Goal: Transaction & Acquisition: Purchase product/service

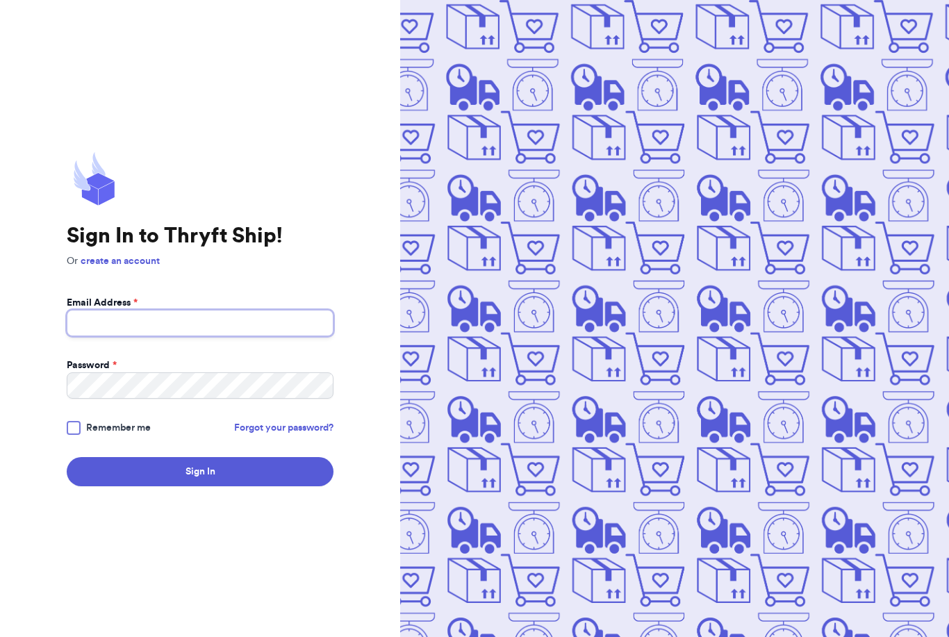
type input "[EMAIL_ADDRESS][DOMAIN_NAME]"
click at [200, 486] on button "Sign In" at bounding box center [200, 471] width 267 height 29
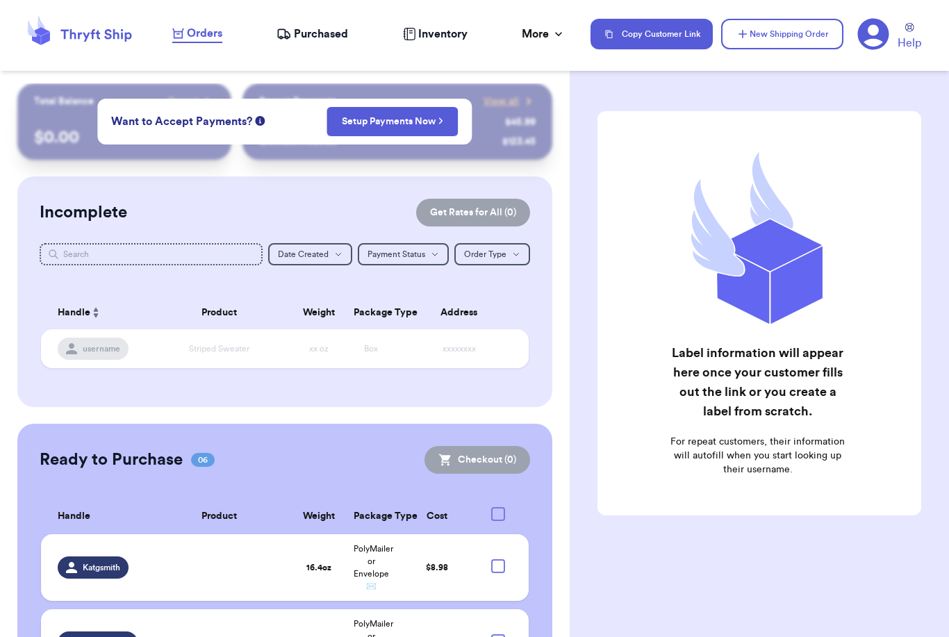
checkbox input "false"
click at [808, 37] on button "New Shipping Order" at bounding box center [782, 34] width 122 height 31
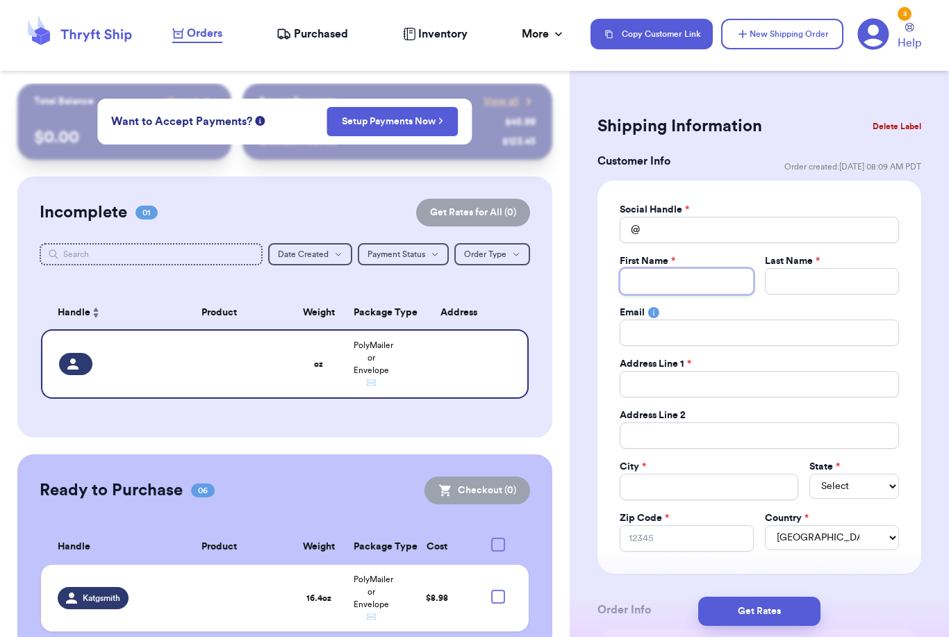
click at [651, 275] on input "Total Amount Paid" at bounding box center [686, 281] width 134 height 26
type input "K"
type input "Ke"
type input "Kea"
type input "Keai"
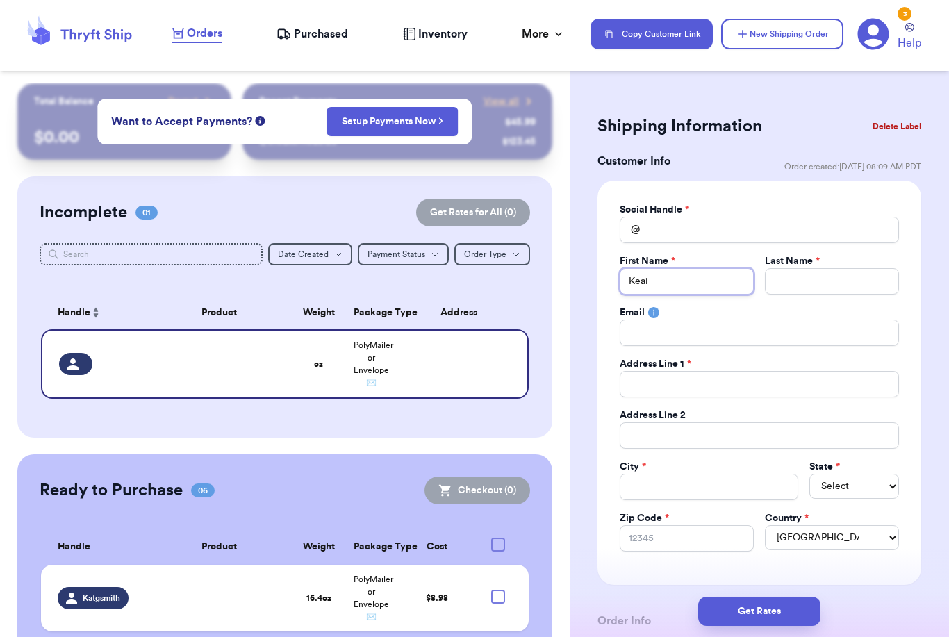
type input "Keair"
type input "Keairr"
type input "Keairra"
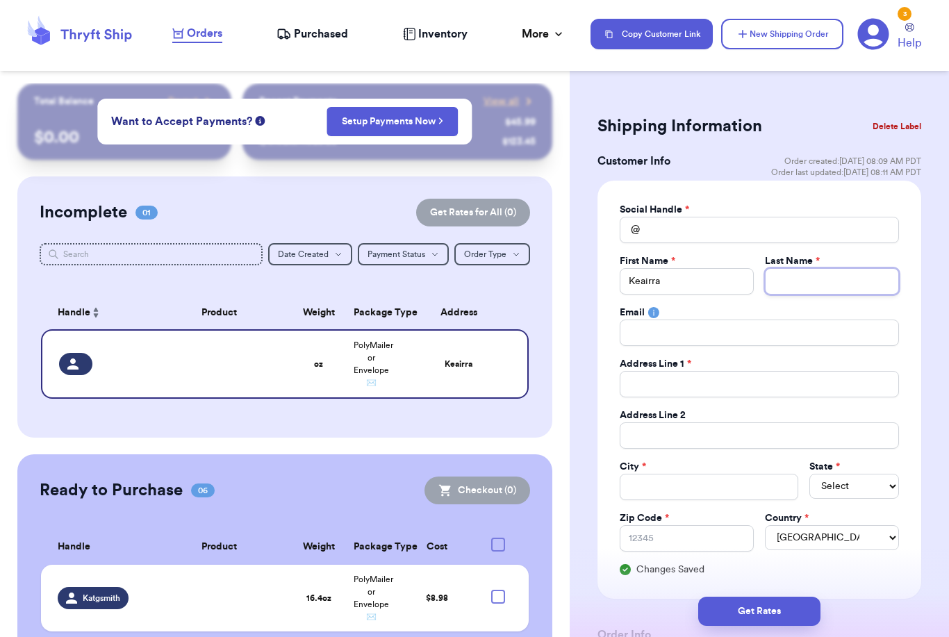
type input "K"
type input "Ka"
type input "[PERSON_NAME]"
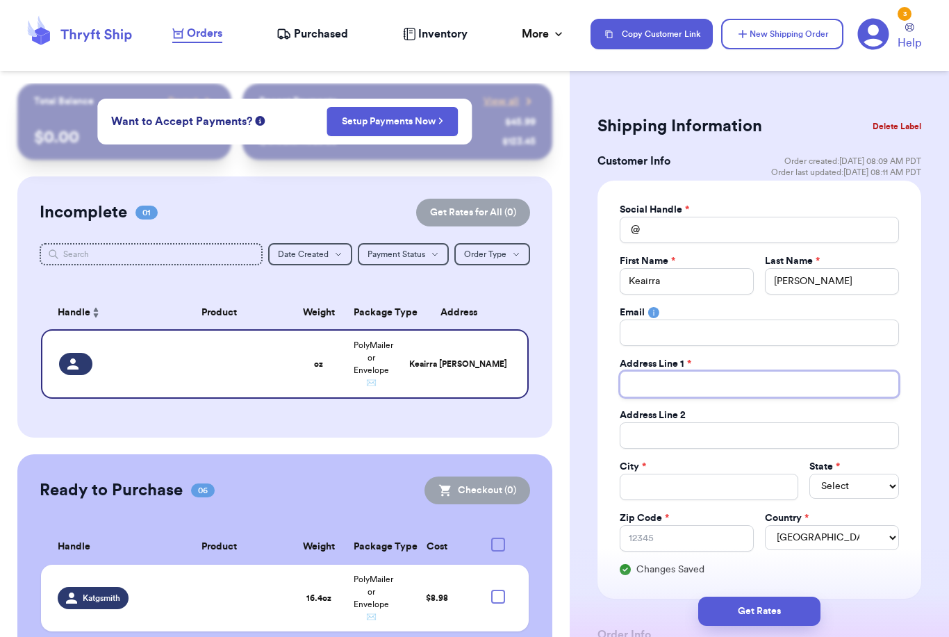
type input "6"
type input "69"
type input "695"
type input "6959"
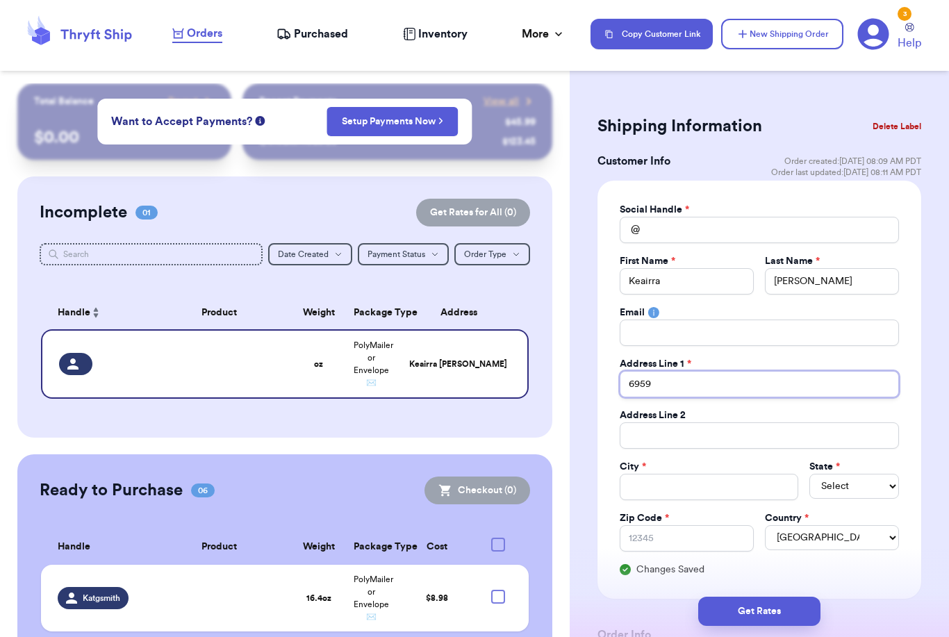
type input "6959 R"
type input "6959 Re"
type input "6959 Reg"
type input "6959 Rega"
type input "6959 Regat"
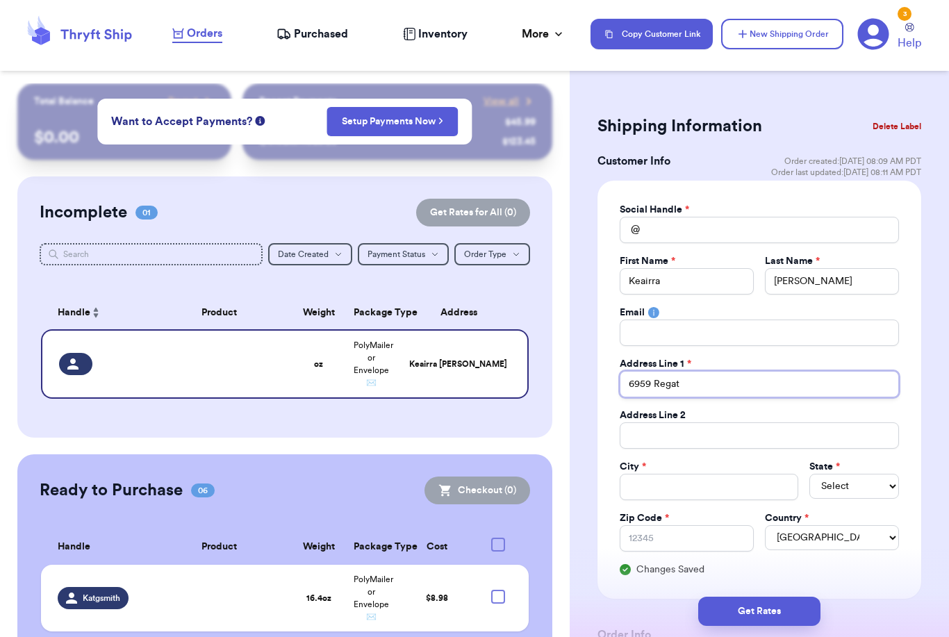
type input "6959 Regatt"
type input "6959 Regatta"
type input "6959 Regatta D"
type input "6959 Regatta Dr"
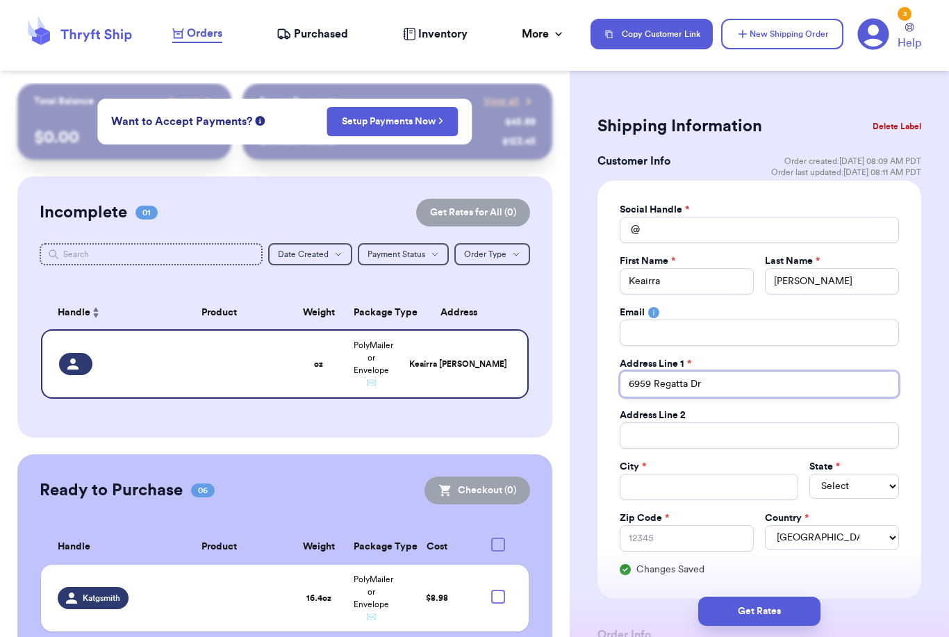
type input "6959 Regatta Dri"
type input "6959 Regatta Driv"
type input "[STREET_ADDRESS]"
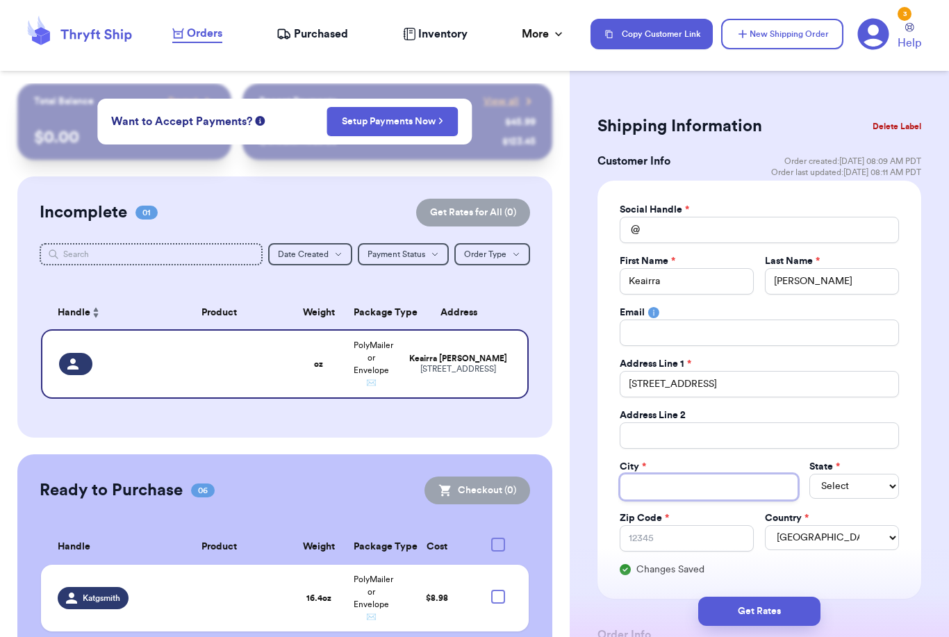
type input "G"
type input "Gr"
type input "Gra"
type input "Gran"
type input "Grand"
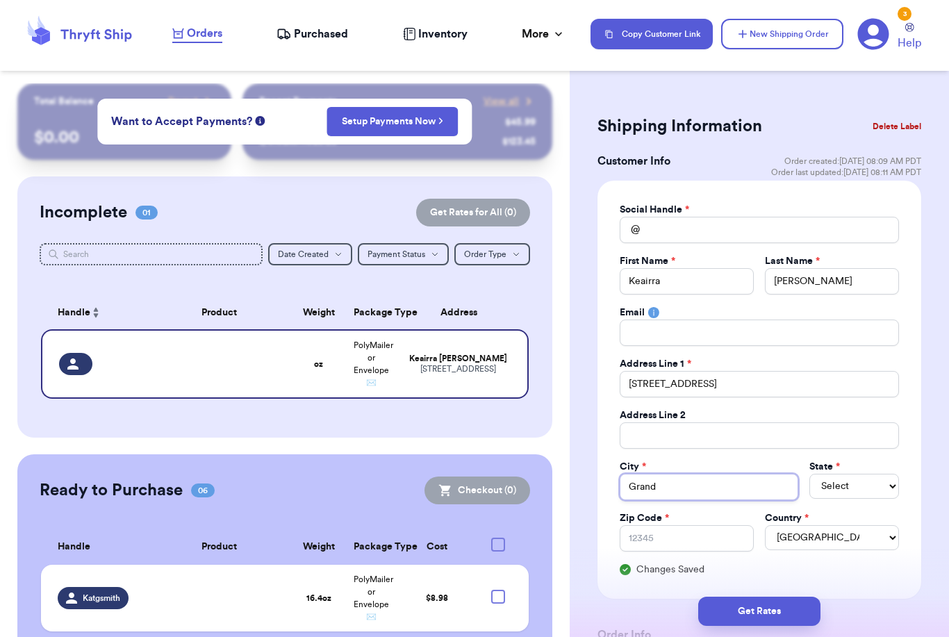
type input "Grand"
type input "Grand P"
type input "Grand Pr"
type input "Grand Pra"
type input "Grand Prai"
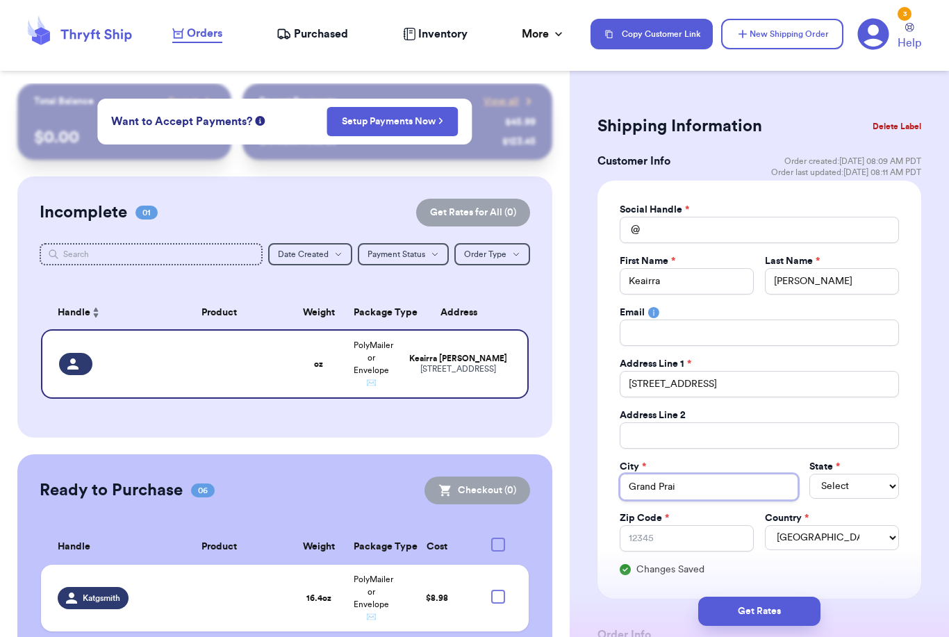
type input "Grand Prair"
type input "Grand Prairi"
type input "[GEOGRAPHIC_DATA]"
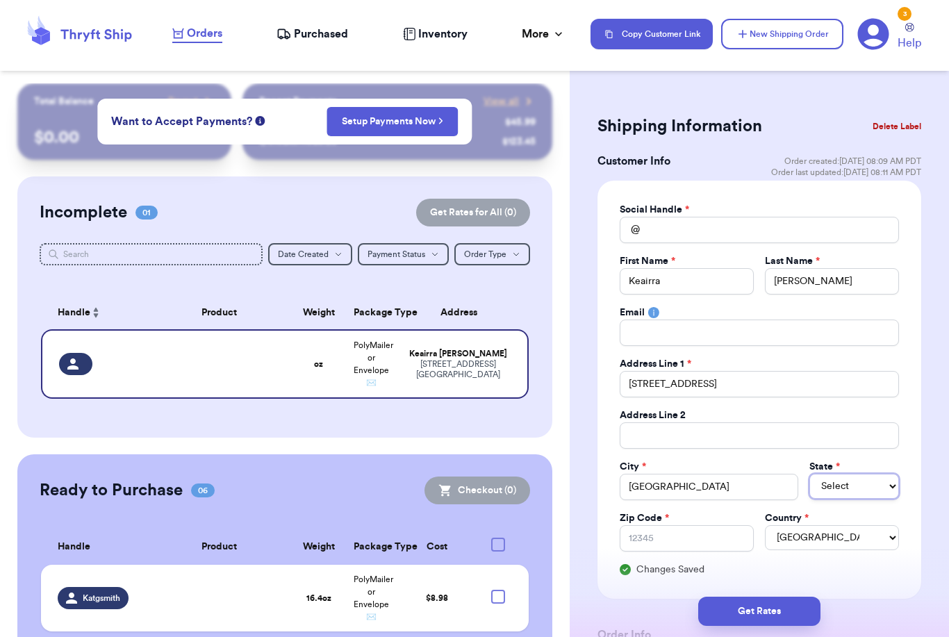
select select "[GEOGRAPHIC_DATA]"
click at [694, 539] on input "Zip Code *" at bounding box center [686, 538] width 134 height 26
type input "7"
type input "75"
type input "750"
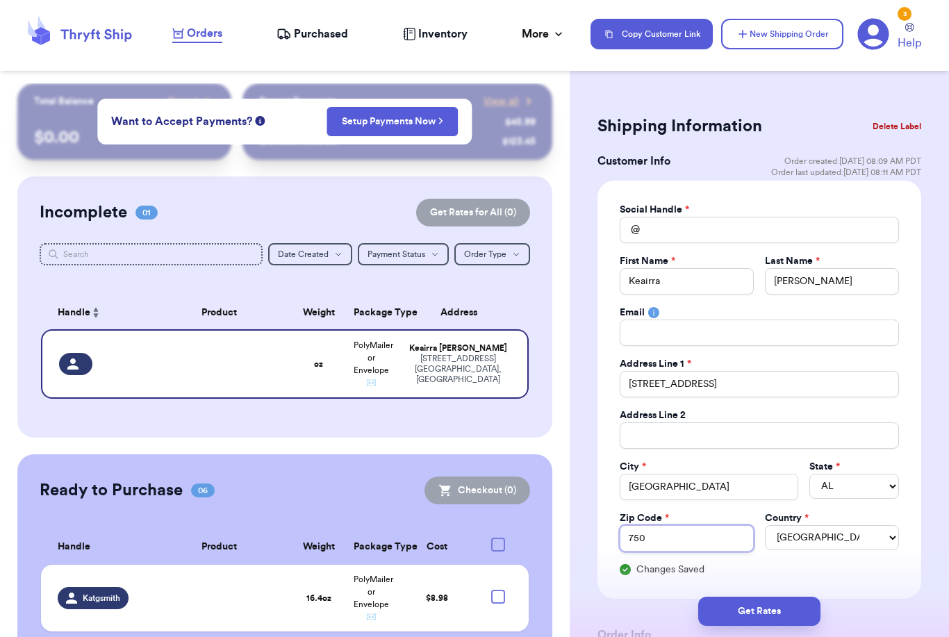
type input "7505"
type input "75054"
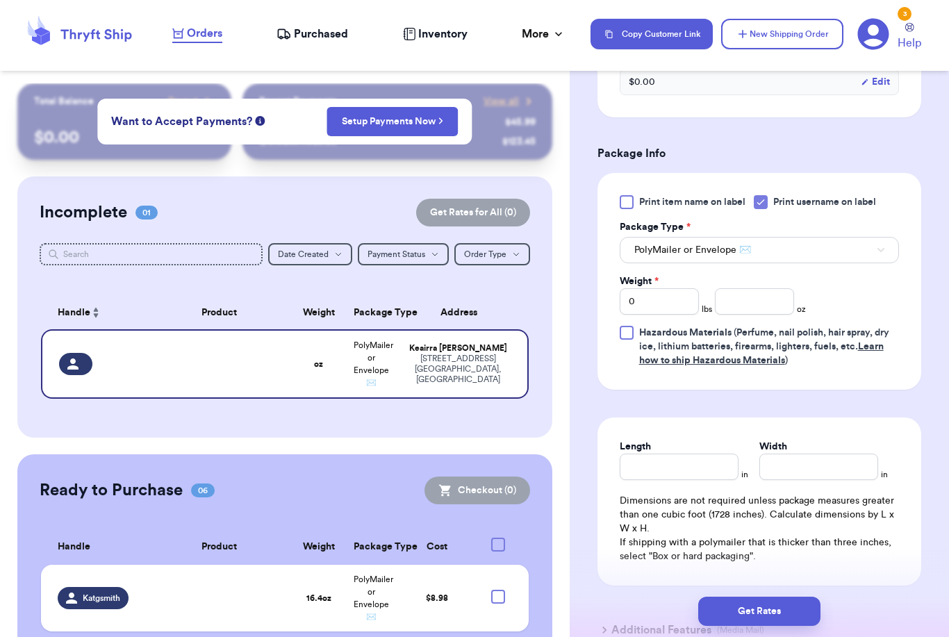
scroll to position [778, 0]
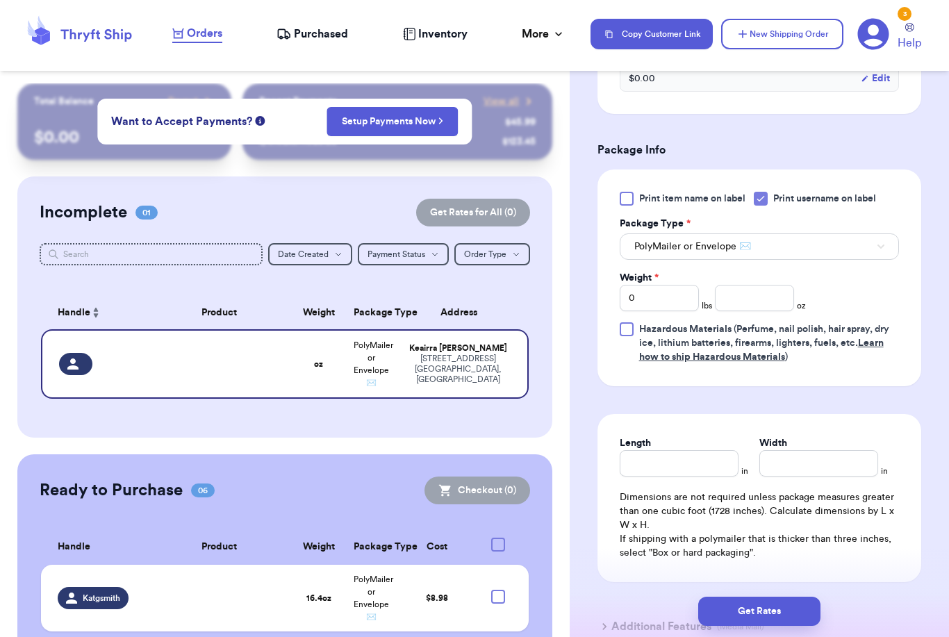
type input "75054"
click at [765, 302] on input "number" at bounding box center [754, 298] width 79 height 26
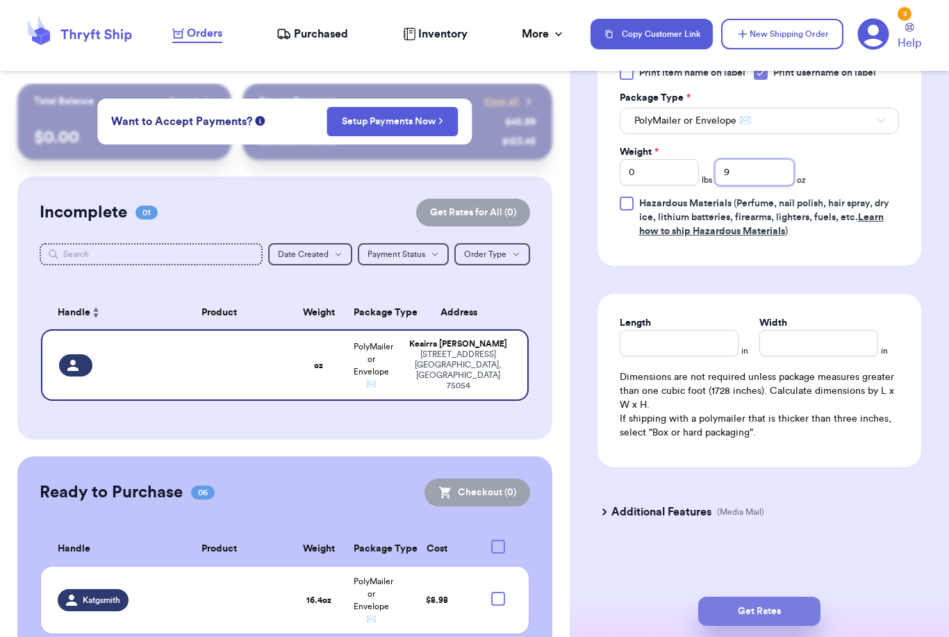
type input "9"
click at [802, 597] on button "Get Rates" at bounding box center [759, 611] width 122 height 29
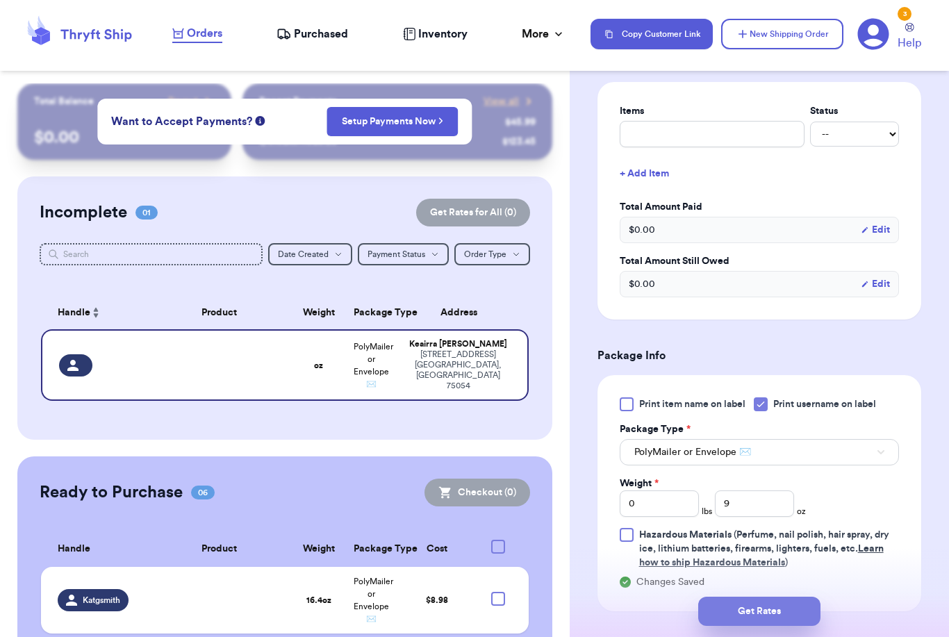
scroll to position [0, 0]
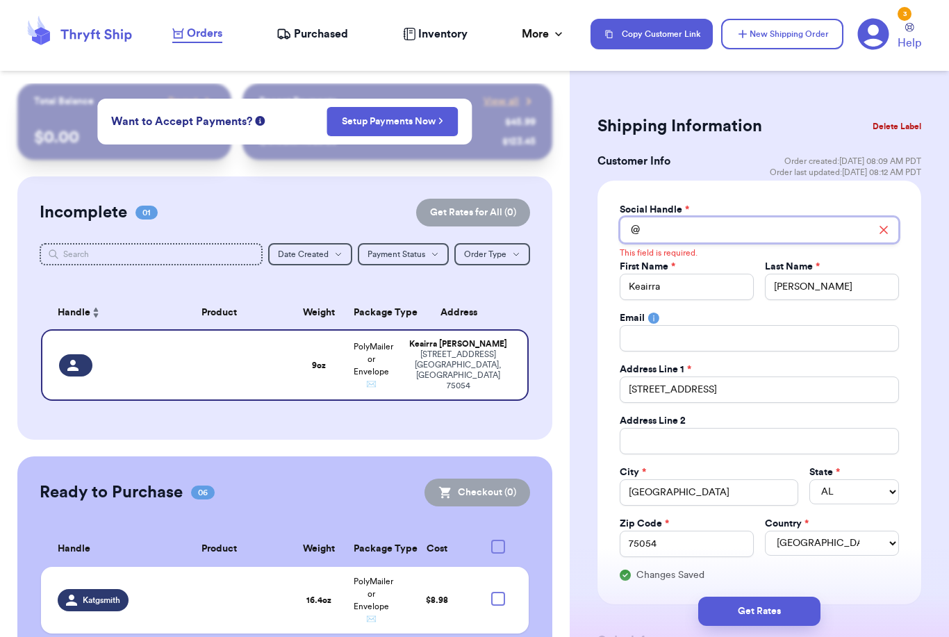
click at [694, 235] on input "Total Amount Paid" at bounding box center [758, 230] width 279 height 26
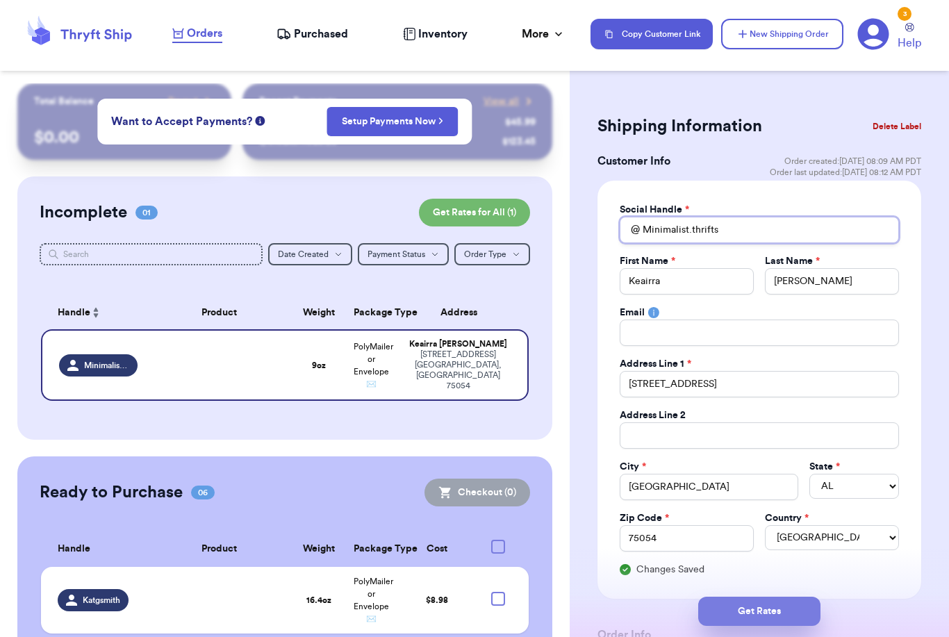
type input "Minimalist.thrifts"
click at [804, 597] on button "Get Rates" at bounding box center [759, 611] width 122 height 29
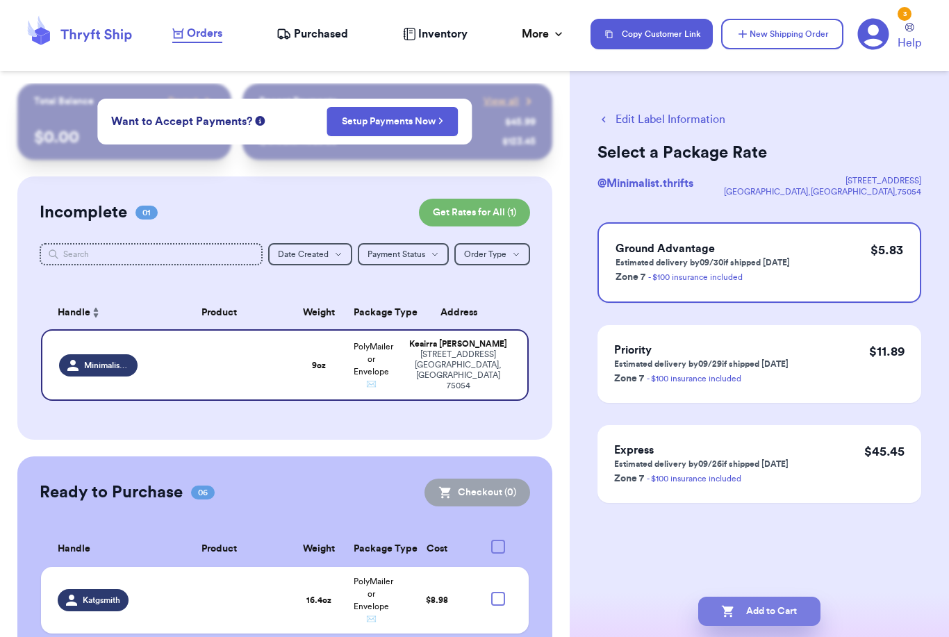
click at [783, 597] on button "Add to Cart" at bounding box center [759, 611] width 122 height 29
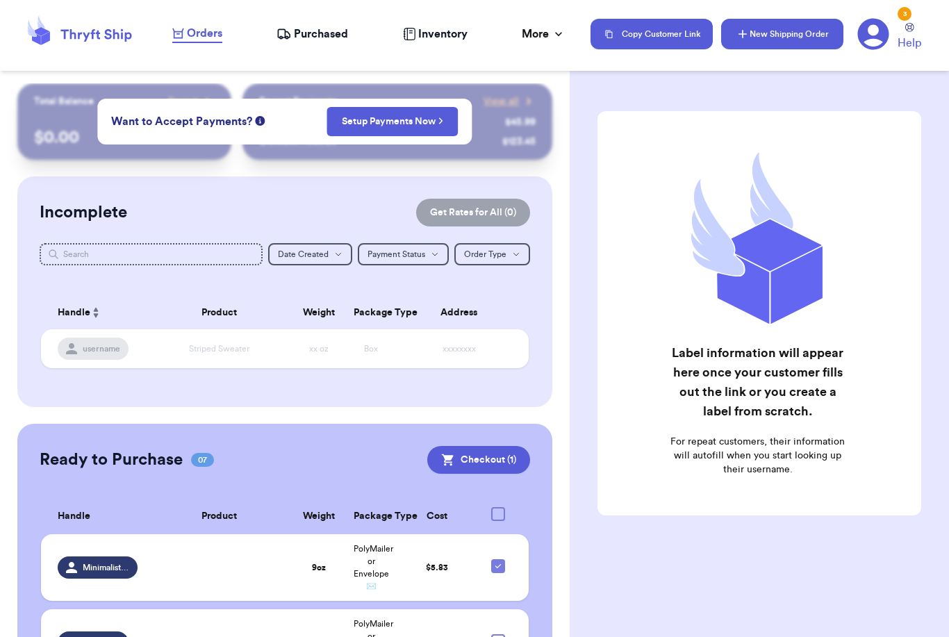
click at [810, 34] on button "New Shipping Order" at bounding box center [782, 34] width 122 height 31
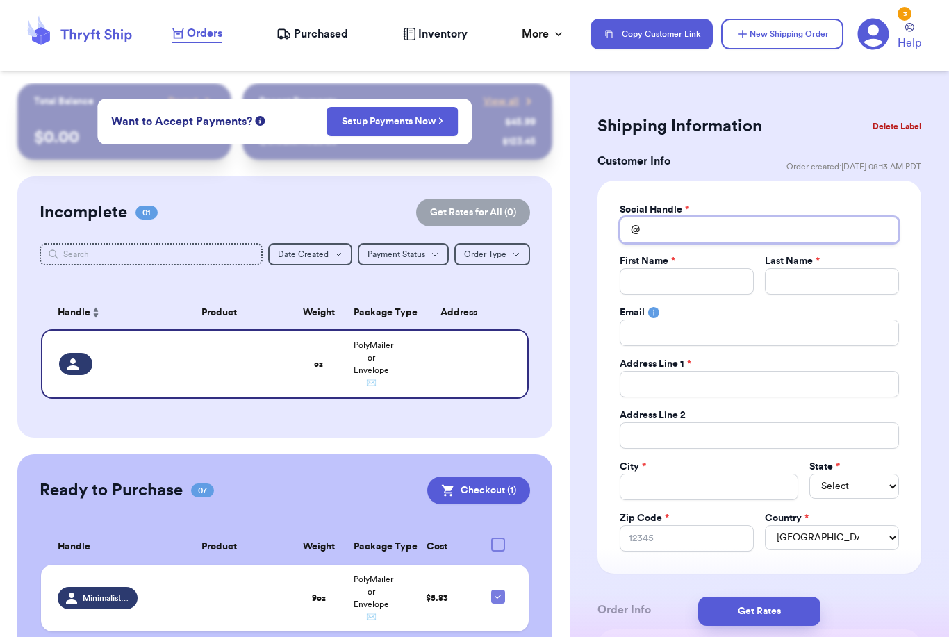
click at [660, 224] on input "Total Amount Paid" at bounding box center [758, 230] width 279 height 26
type input "C"
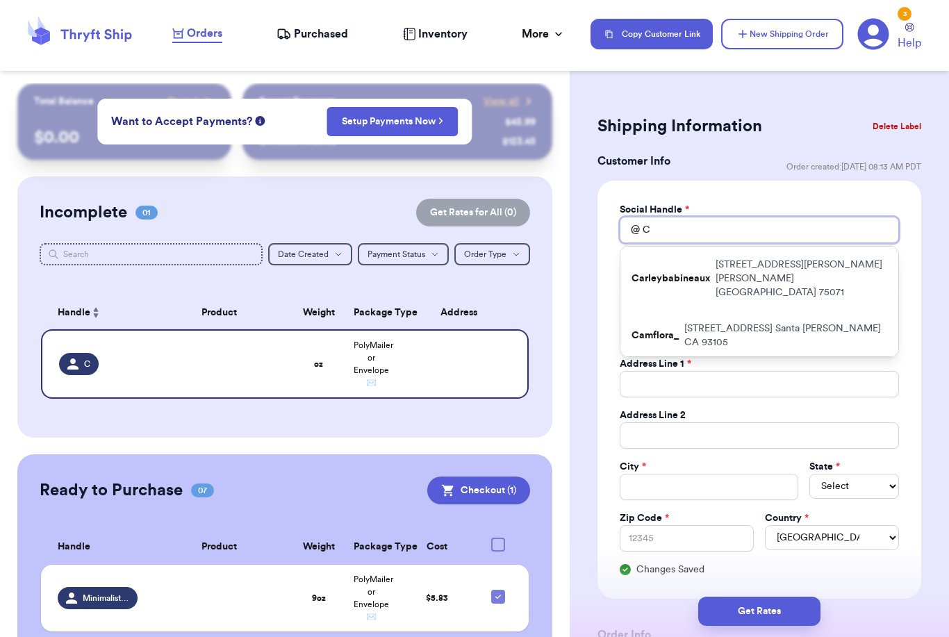
type input "Cl"
type input "Cla"
type input "Clar"
type input "[PERSON_NAME]"
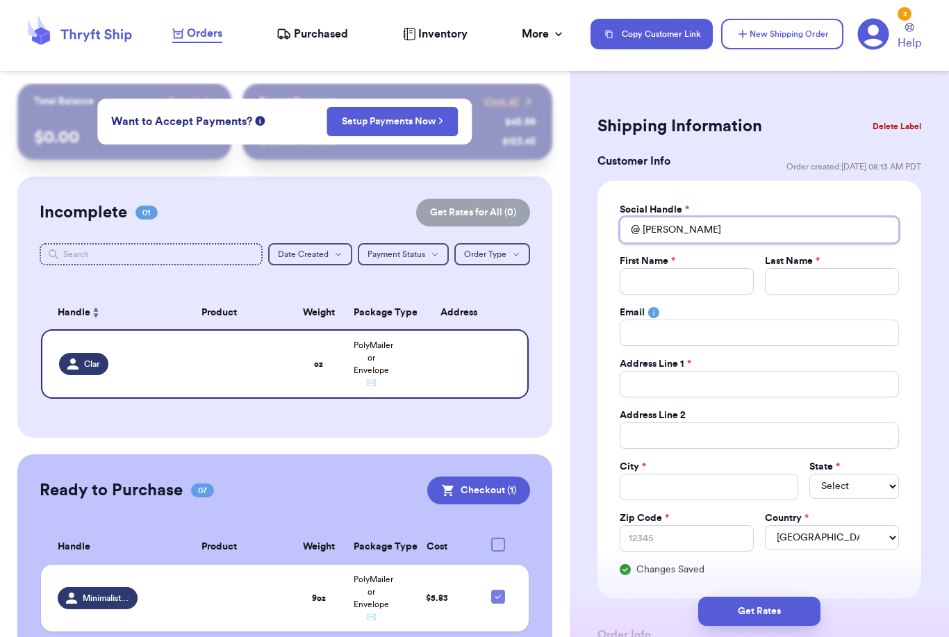
type input "Clarks"
type input "Clarksc"
type input "Clarkscl"
type input "Clarksclo"
type input "Clarksclos"
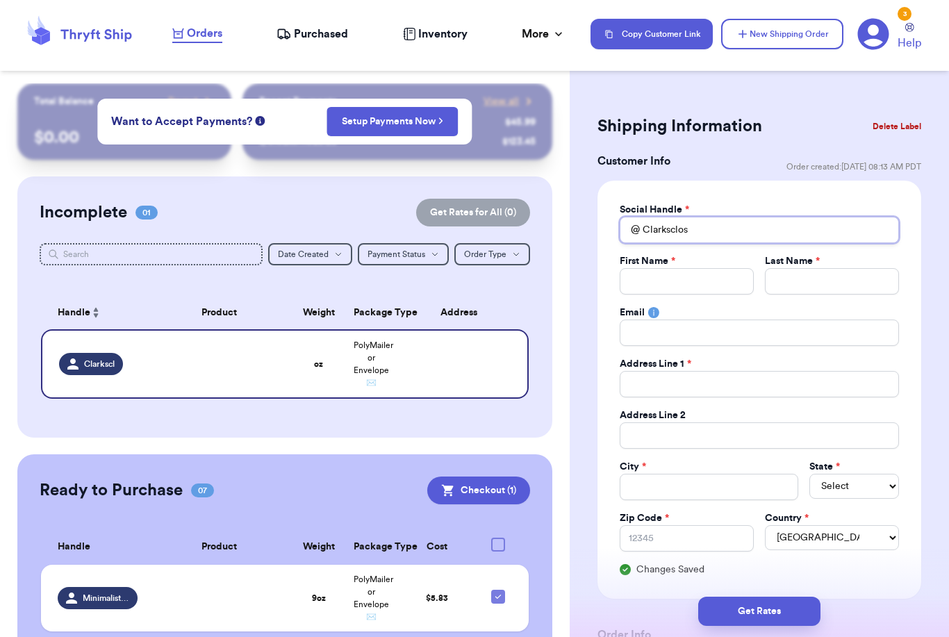
type input "Clarksclose"
type input "Clarkscloset"
type input "Clarksclosetc"
type input "Clarksclosetco"
type input "Clarksclosetcon"
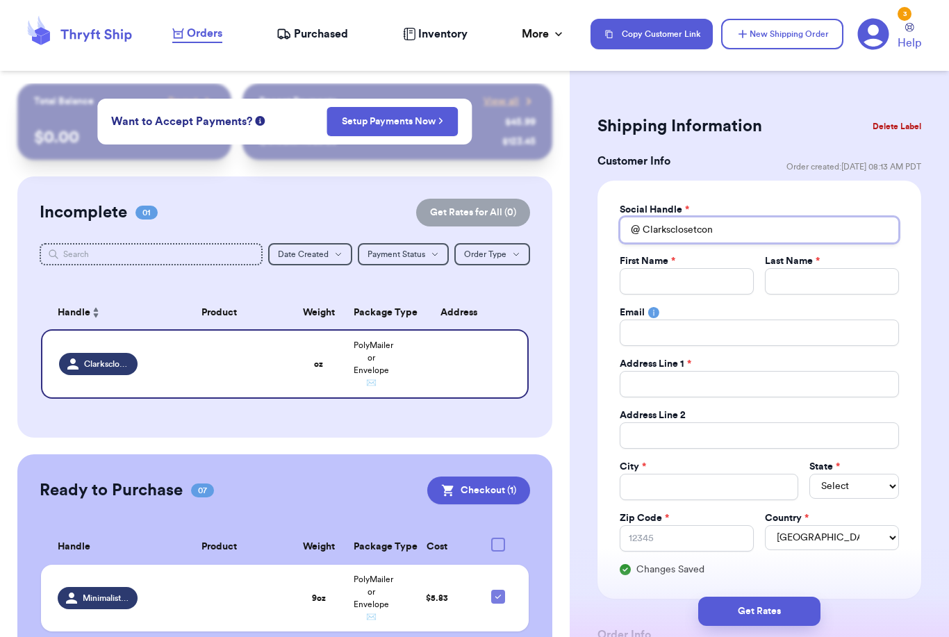
type input "Clarksclosetconn"
type input "Clarksclosetconne"
type input "Clarksclosetconnec"
type input "Clarksclosetconnect"
type input "Clarksclosetconnecti"
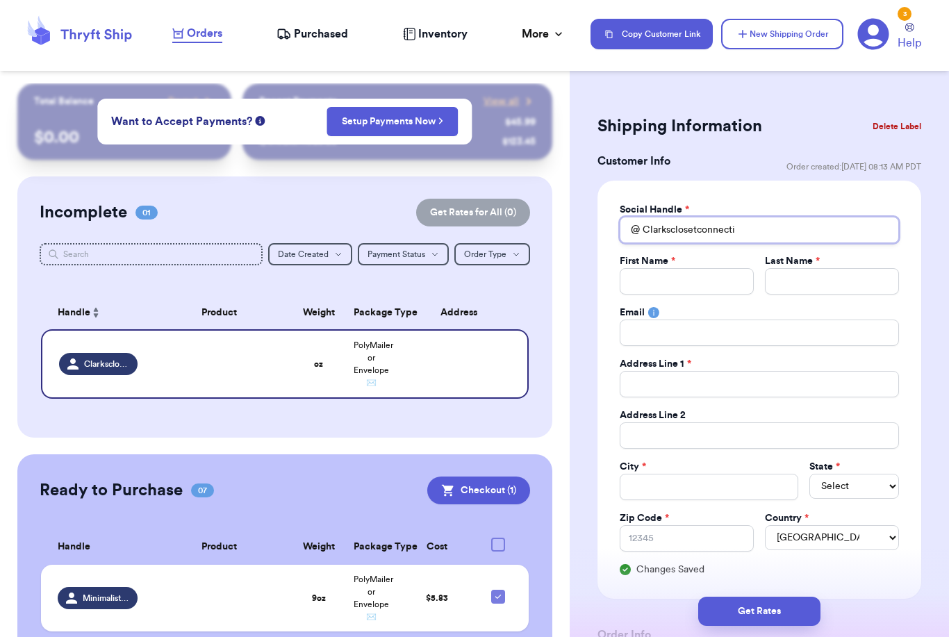
type input "Clarksclosetconnectio"
type input "Clarksclosetconnection"
type input "A"
type input "As"
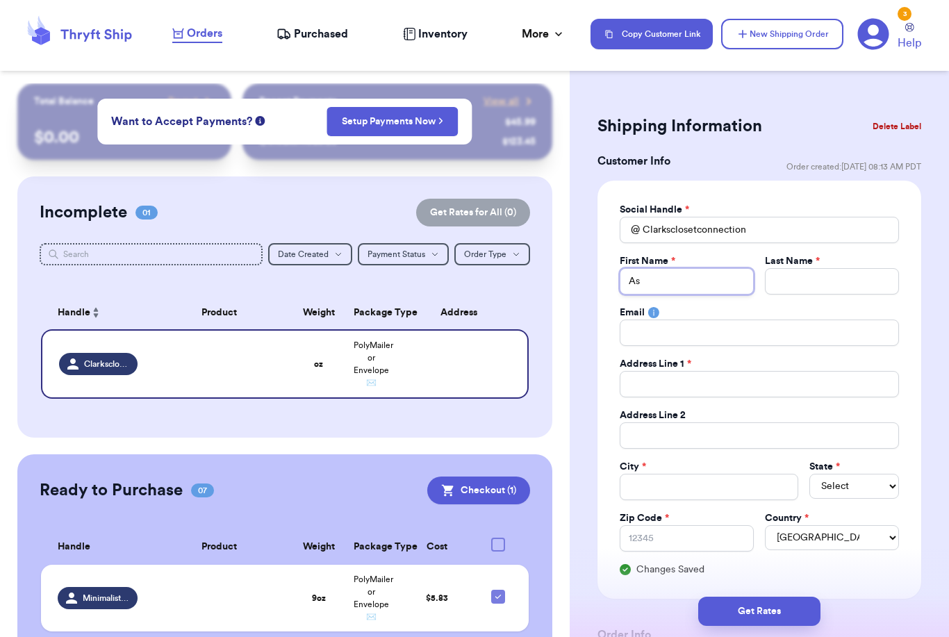
type input "Ash"
type input "Ashl"
type input "Ashle"
type input "[PERSON_NAME]"
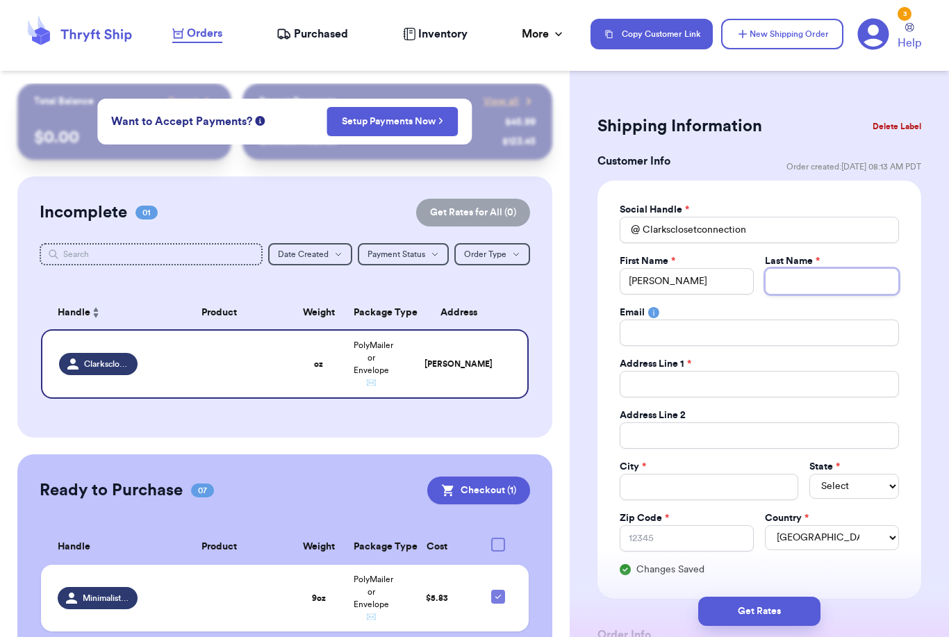
type input "H"
type input "Ha"
type input "Hau"
type input "Haur"
type input "[PERSON_NAME]"
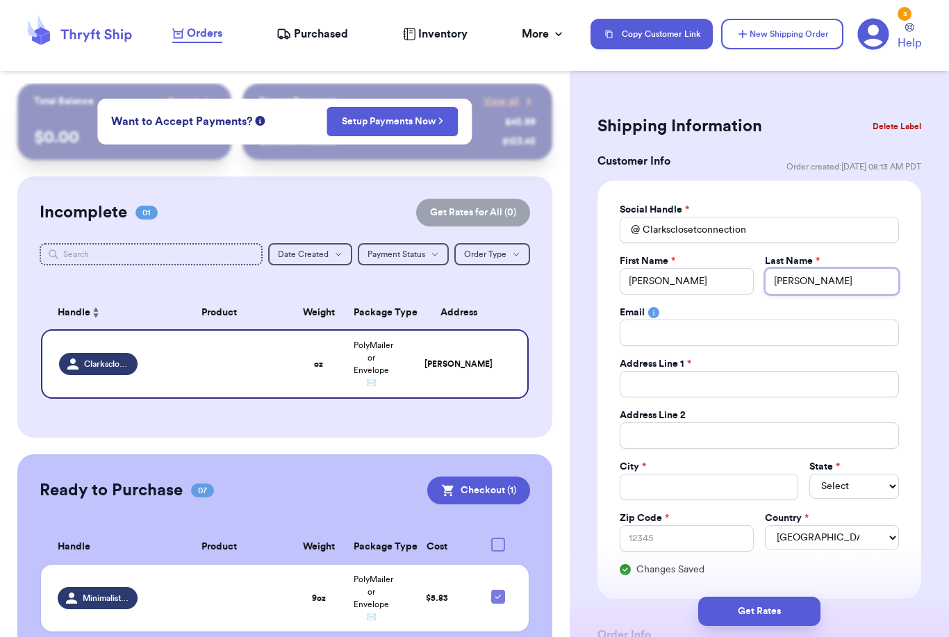
type input "[PERSON_NAME]"
type input "4"
type input "40"
type input "407"
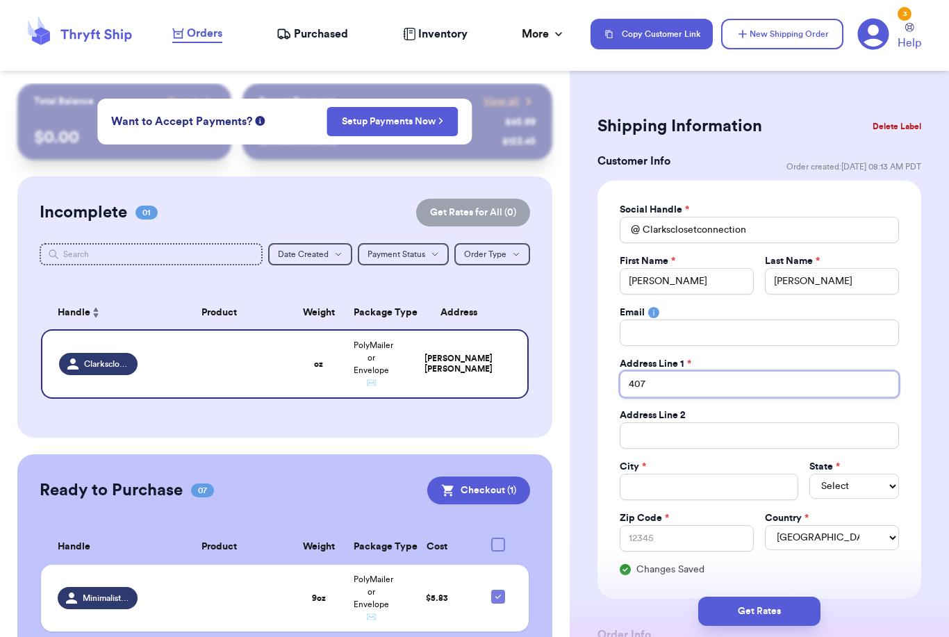
type input "407 D"
type input "407 Du"
type input "407 Duk"
type input "407 Duke"
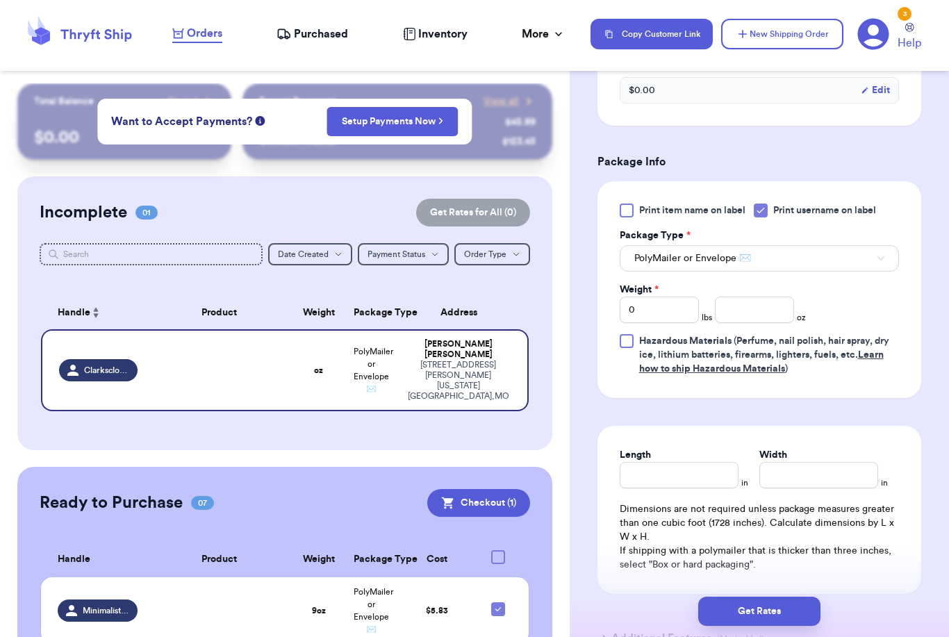
scroll to position [768, 0]
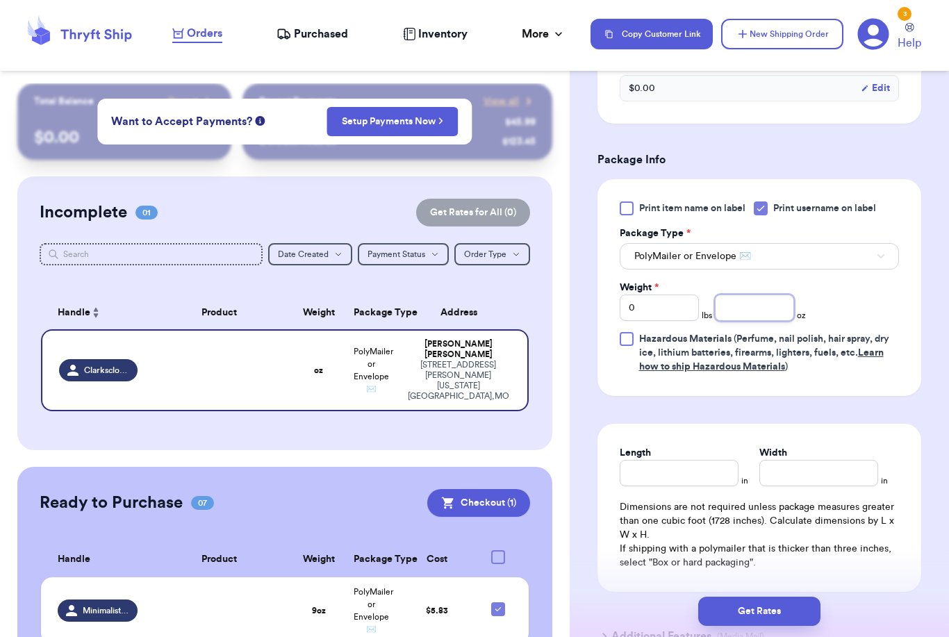
click at [751, 318] on input "number" at bounding box center [754, 307] width 79 height 26
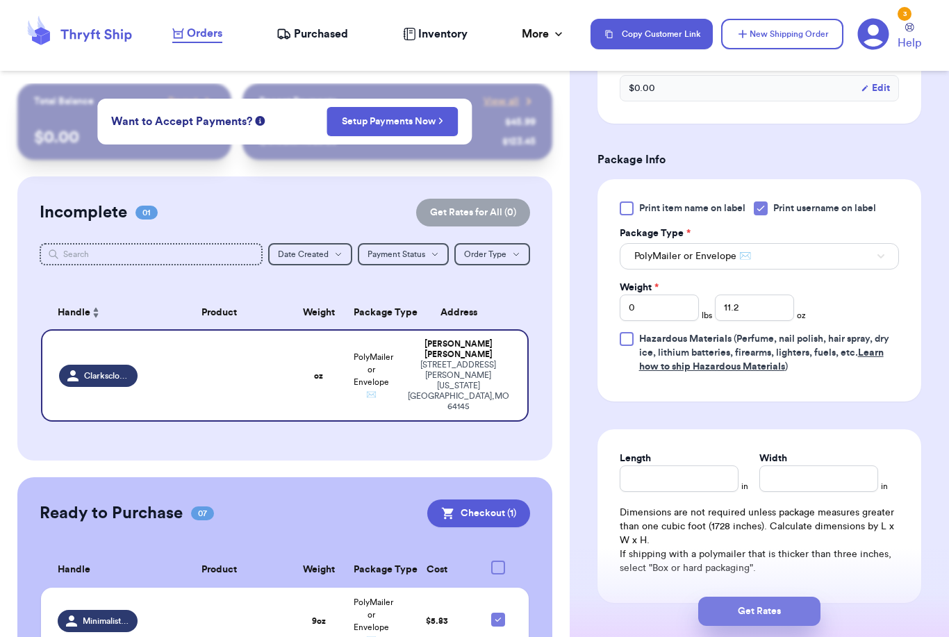
click at [815, 597] on button "Get Rates" at bounding box center [759, 611] width 122 height 29
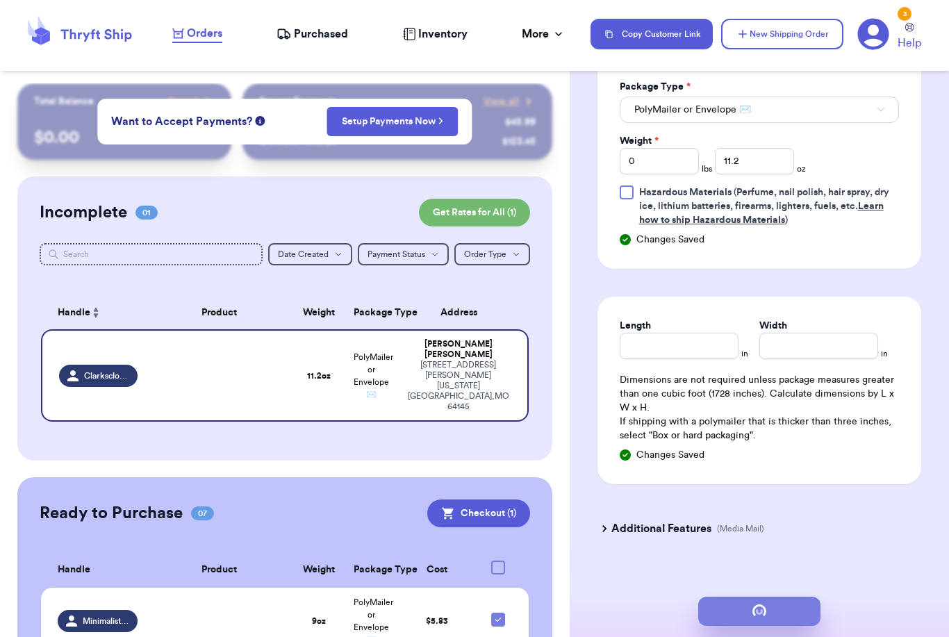
scroll to position [0, 0]
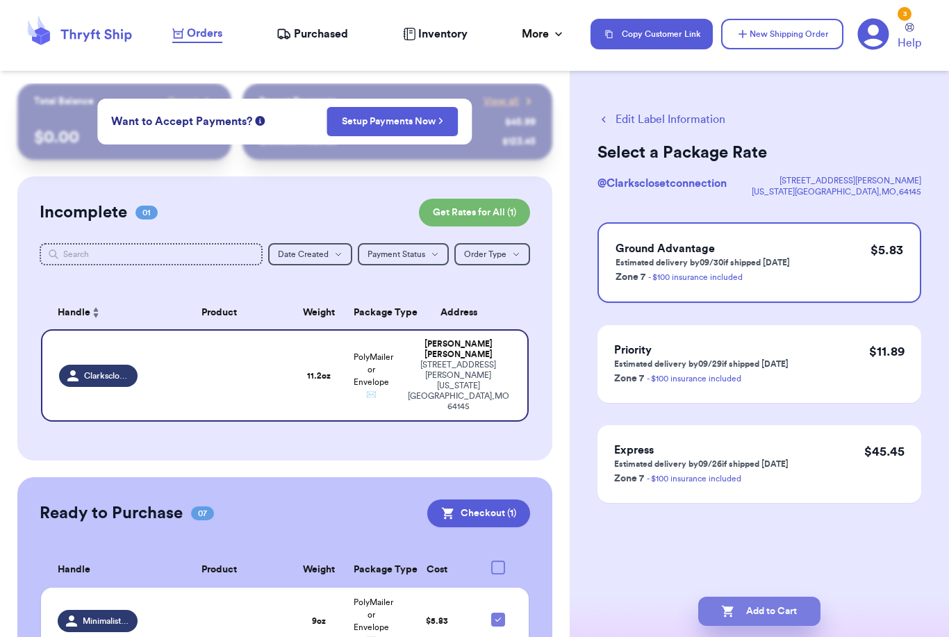
click at [775, 597] on button "Add to Cart" at bounding box center [759, 611] width 122 height 29
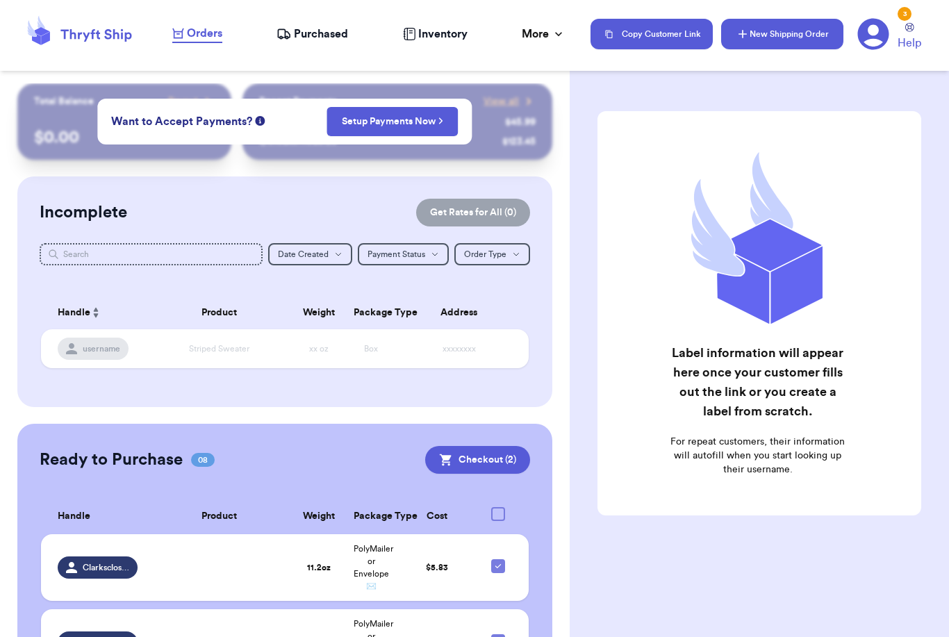
click at [790, 31] on button "New Shipping Order" at bounding box center [782, 34] width 122 height 31
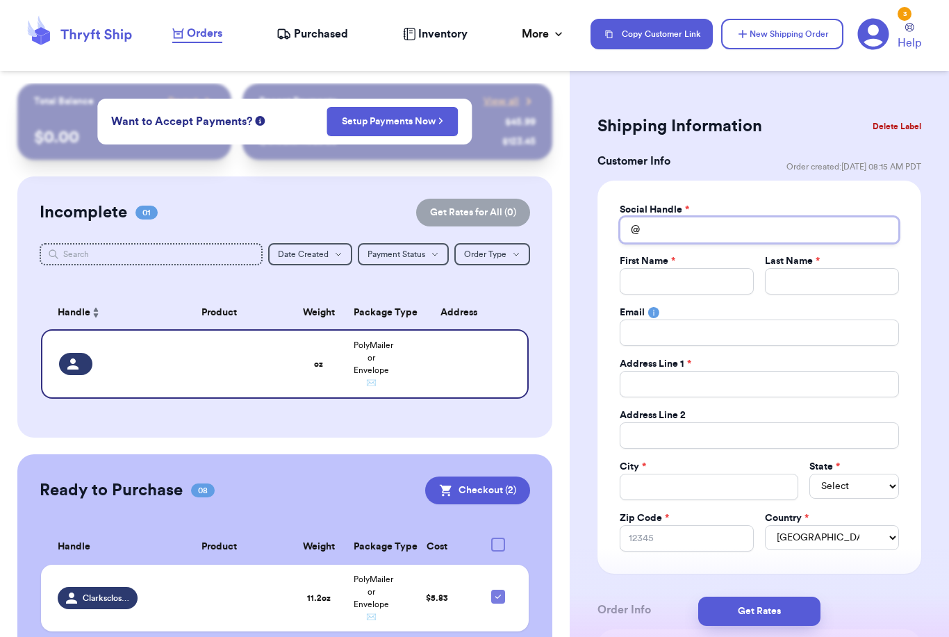
click at [694, 235] on input "Total Amount Paid" at bounding box center [758, 230] width 279 height 26
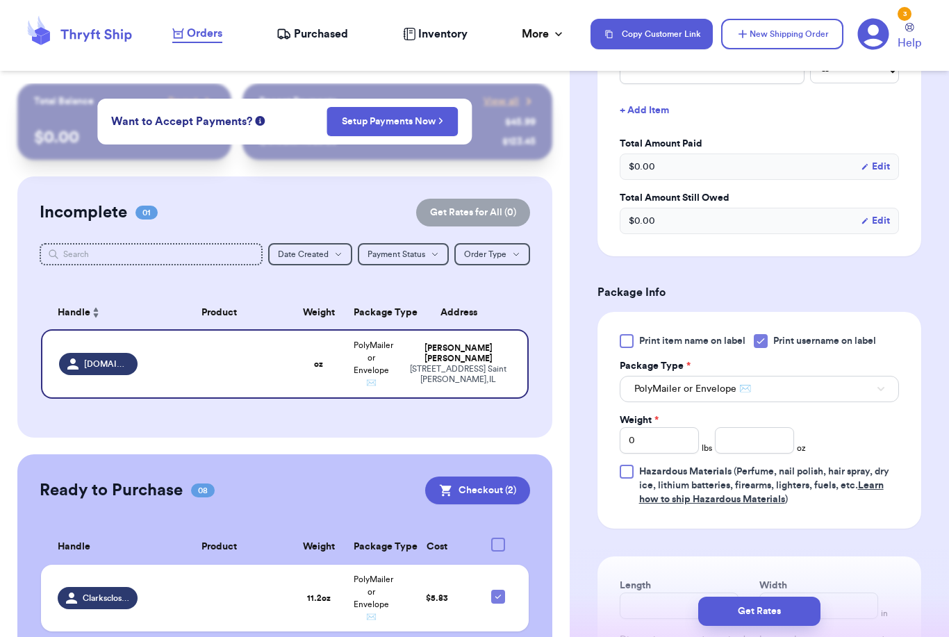
scroll to position [635, 0]
click at [666, 434] on input "0" at bounding box center [658, 440] width 79 height 26
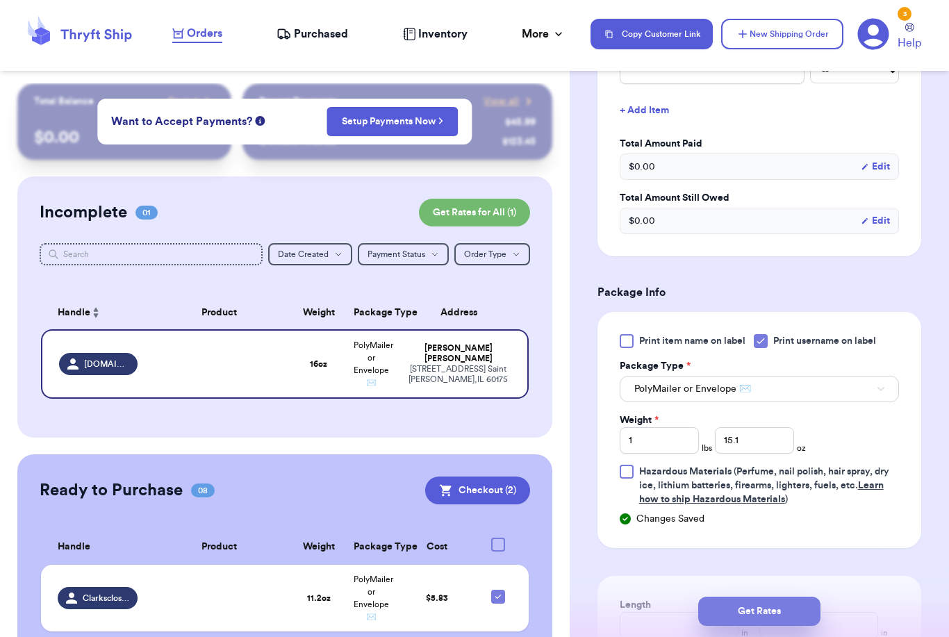
click at [806, 597] on button "Get Rates" at bounding box center [759, 611] width 122 height 29
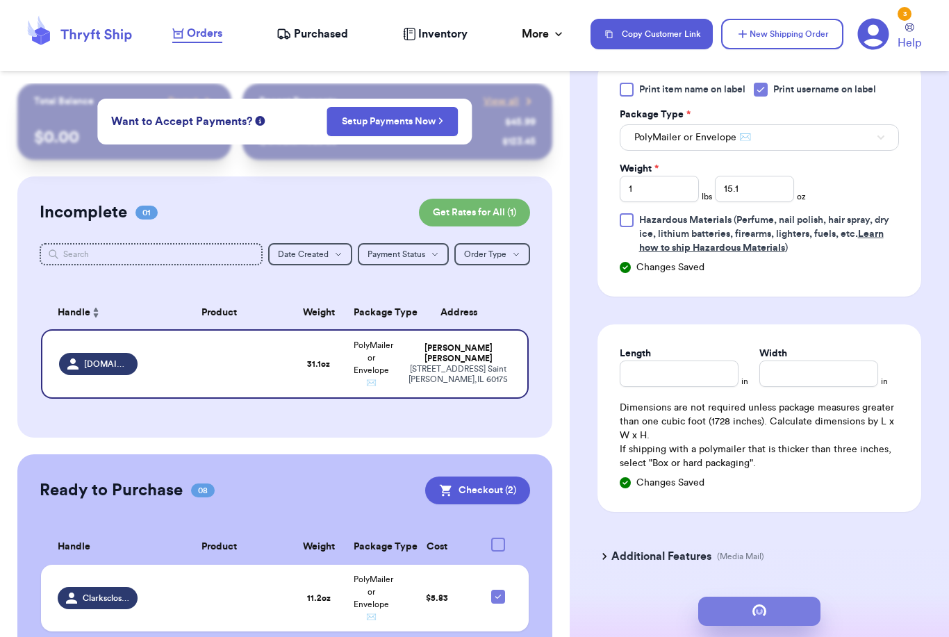
scroll to position [0, 0]
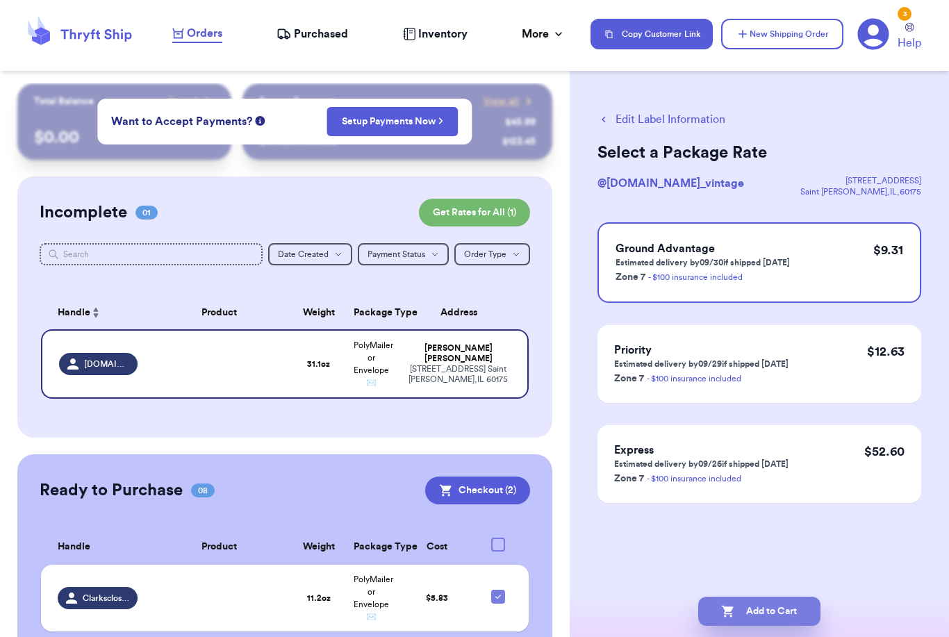
click at [762, 597] on button "Add to Cart" at bounding box center [759, 611] width 122 height 29
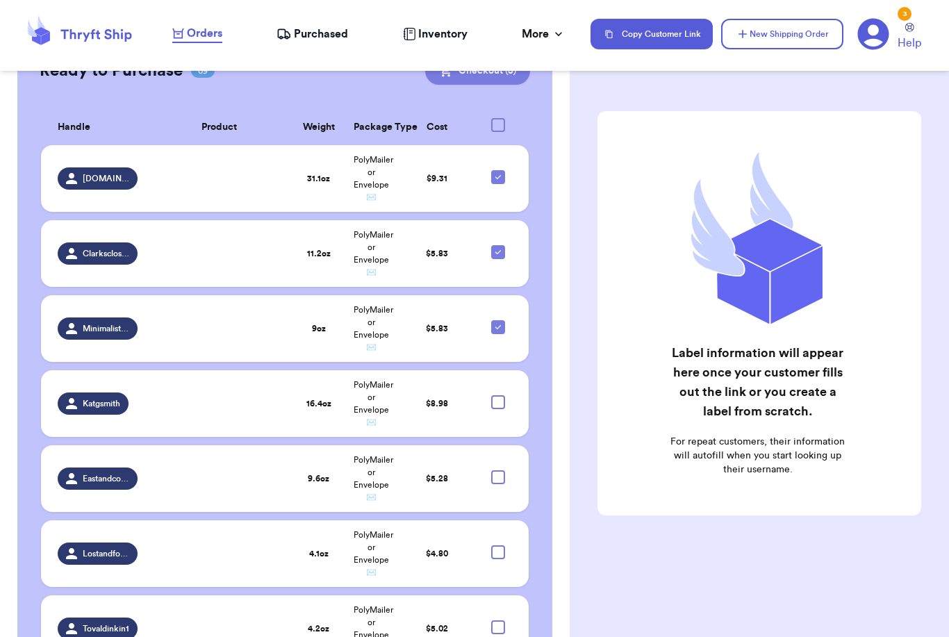
scroll to position [334, 0]
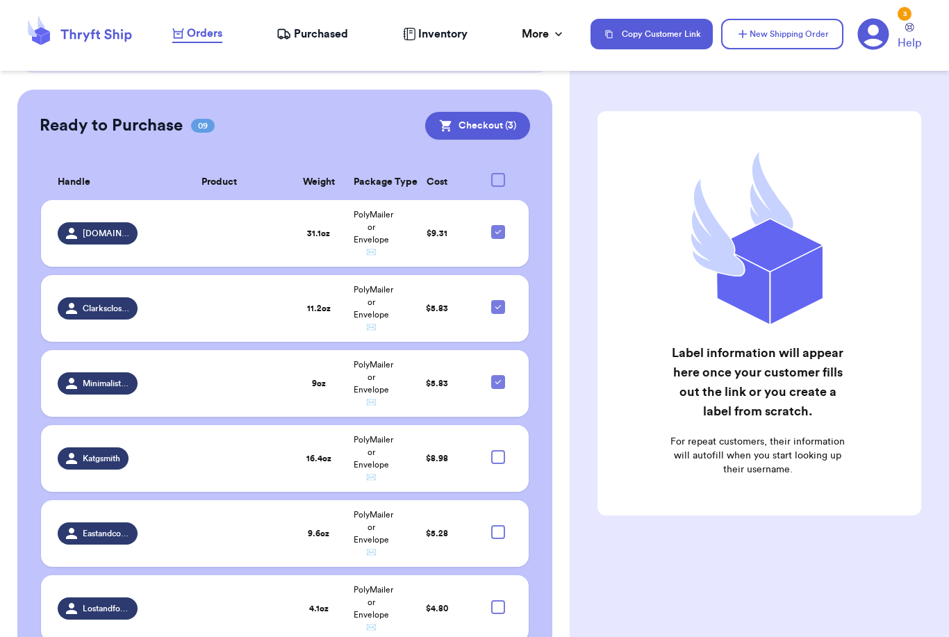
click at [500, 179] on div at bounding box center [498, 180] width 14 height 14
click at [498, 173] on input "checkbox" at bounding box center [497, 172] width 1 height 1
click at [500, 179] on icon at bounding box center [498, 180] width 6 height 4
click at [498, 173] on input "checkbox" at bounding box center [497, 172] width 1 height 1
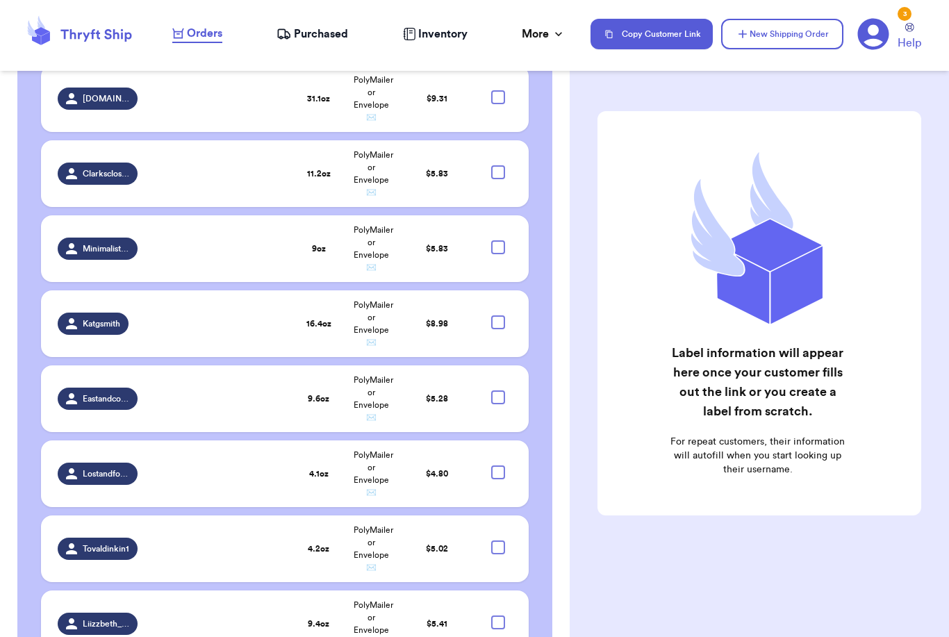
scroll to position [469, 0]
click at [501, 328] on div at bounding box center [498, 322] width 14 height 14
click at [498, 315] on input "checkbox" at bounding box center [497, 314] width 1 height 1
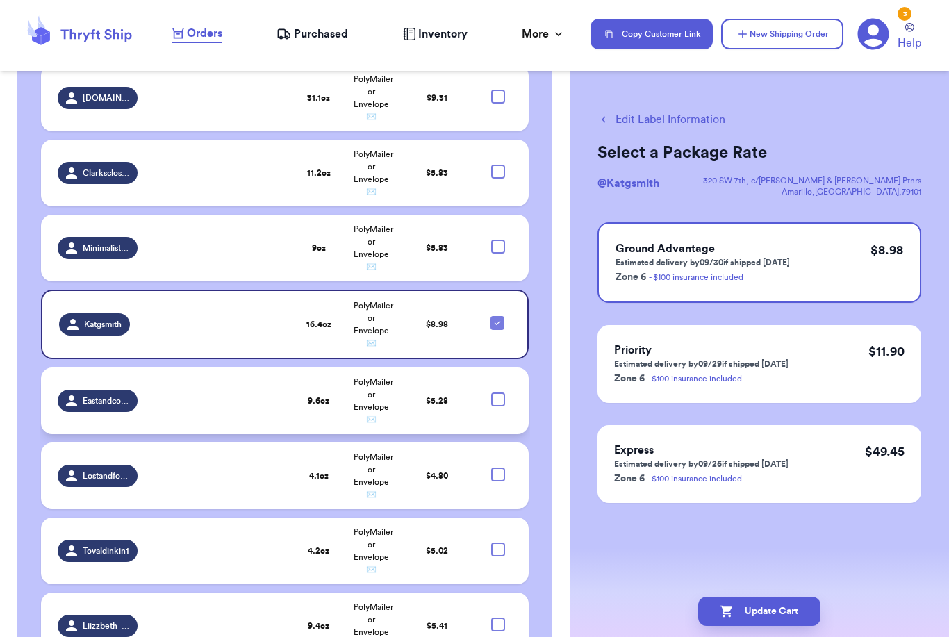
click at [502, 404] on div at bounding box center [498, 399] width 14 height 14
click at [498, 392] on input "checkbox" at bounding box center [497, 392] width 1 height 1
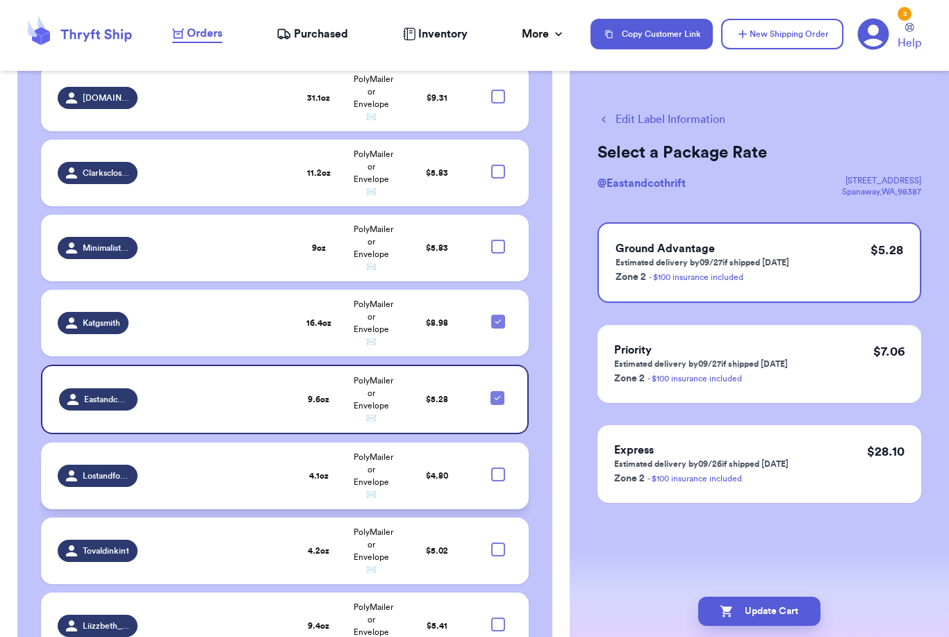
click at [499, 481] on div at bounding box center [498, 474] width 14 height 14
click at [498, 467] on input "checkbox" at bounding box center [497, 467] width 1 height 1
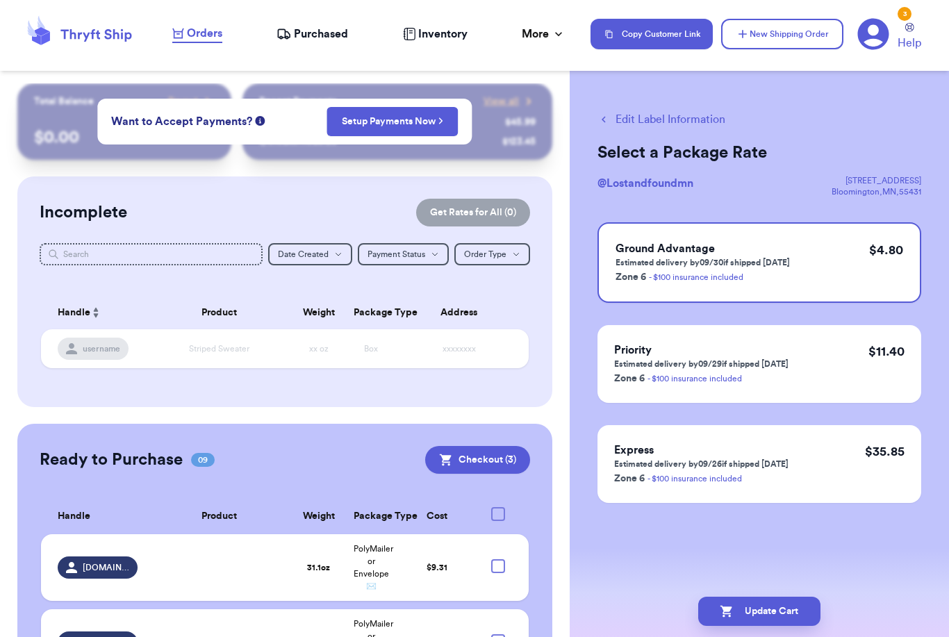
scroll to position [0, 0]
click at [470, 460] on button "Checkout ( 3 )" at bounding box center [477, 460] width 105 height 28
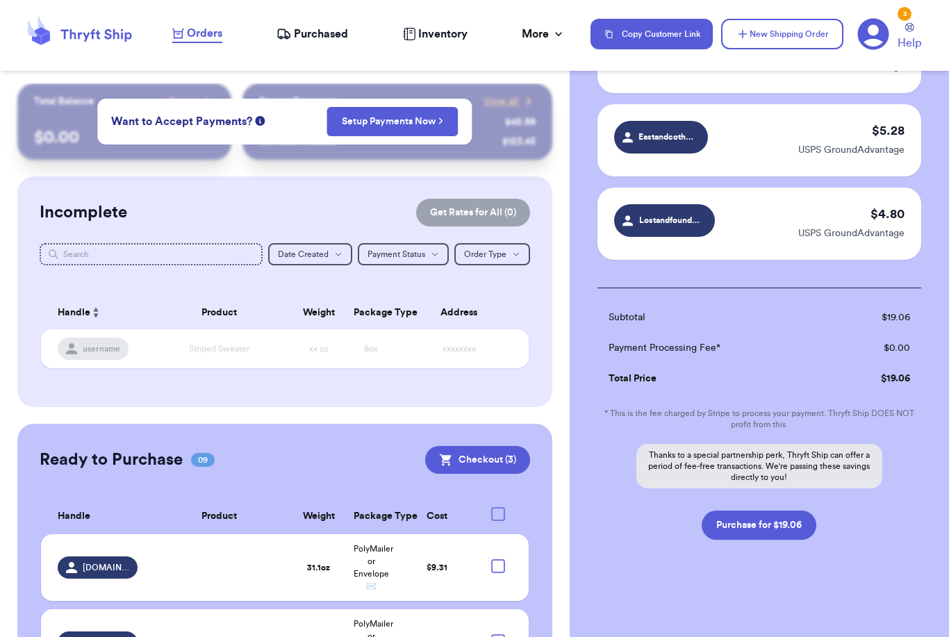
scroll to position [151, 0]
click at [753, 524] on button "Purchase for $19.06" at bounding box center [758, 524] width 115 height 29
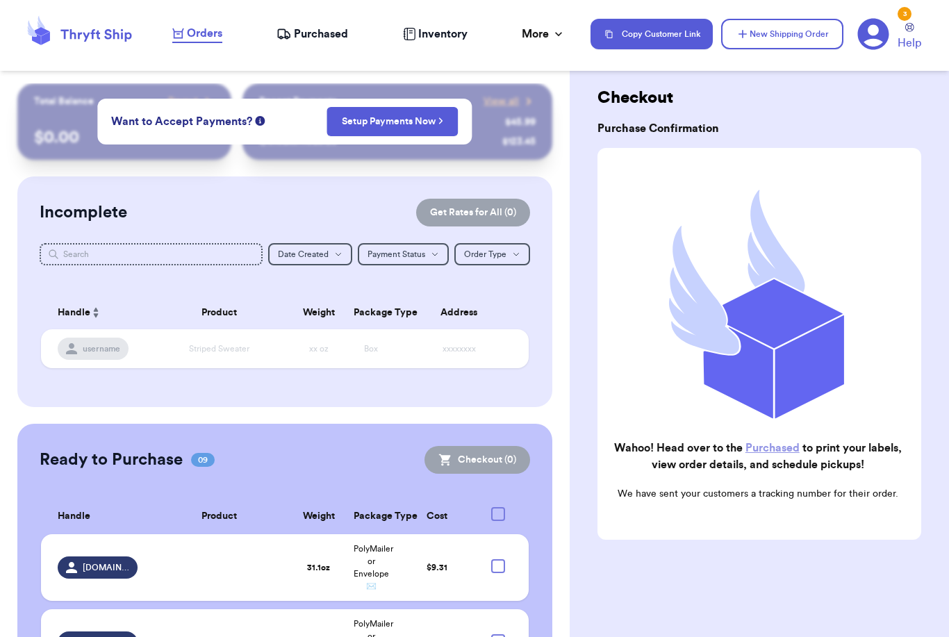
scroll to position [24, 0]
click at [331, 33] on span "Purchased" at bounding box center [321, 34] width 54 height 17
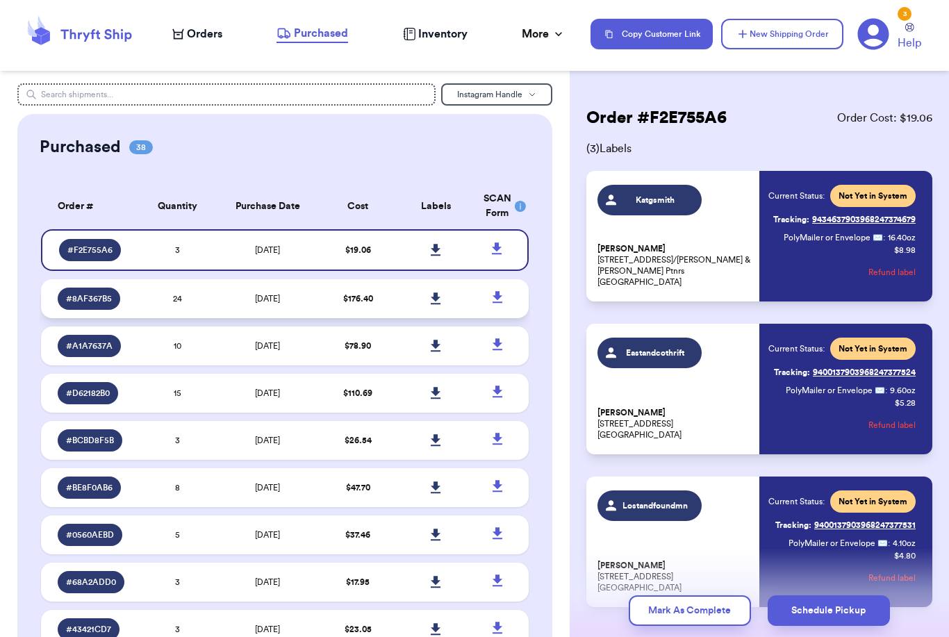
scroll to position [3, 0]
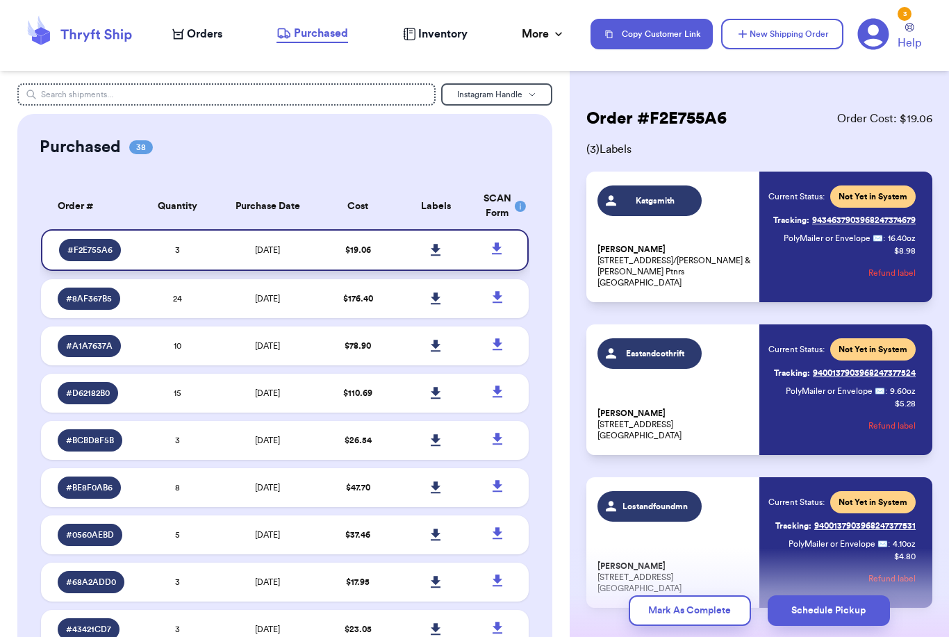
click at [443, 256] on link at bounding box center [436, 250] width 31 height 31
click at [435, 256] on icon at bounding box center [436, 250] width 10 height 12
